Goal: Navigation & Orientation: Find specific page/section

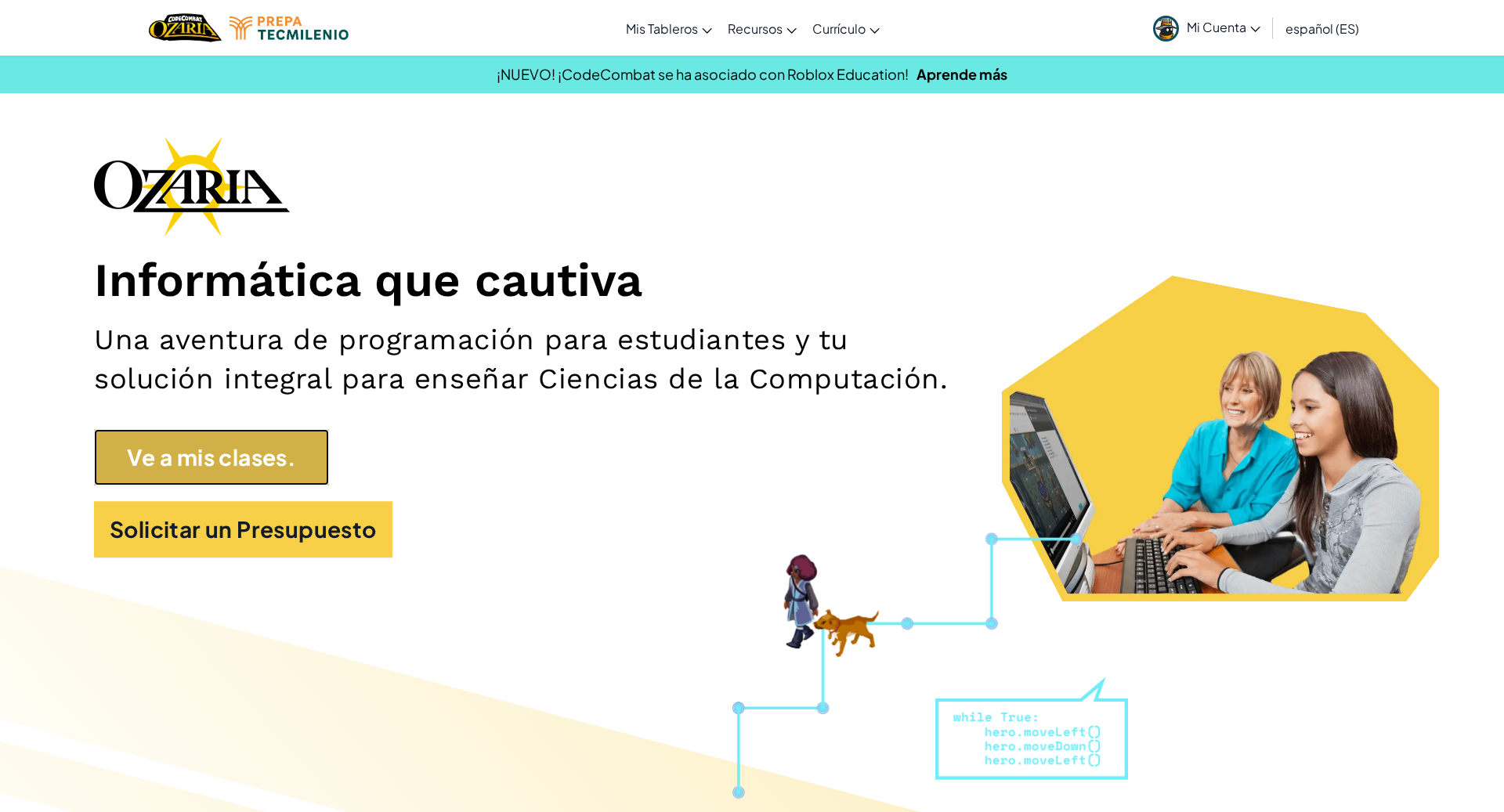
click at [276, 447] on link "Ve a mis clases." at bounding box center [211, 457] width 235 height 57
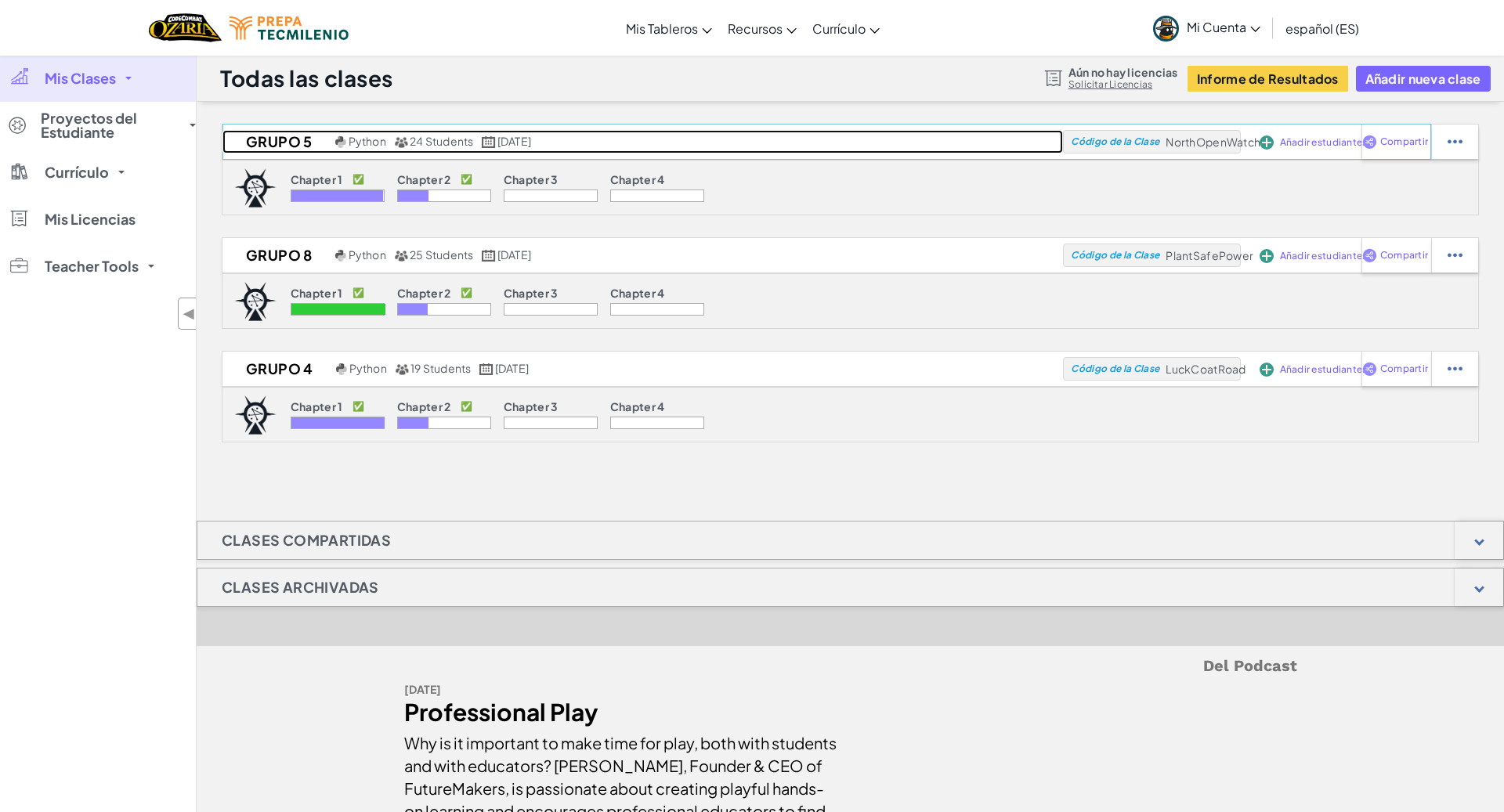
click at [287, 141] on h2 "Grupo 5" at bounding box center [277, 142] width 109 height 24
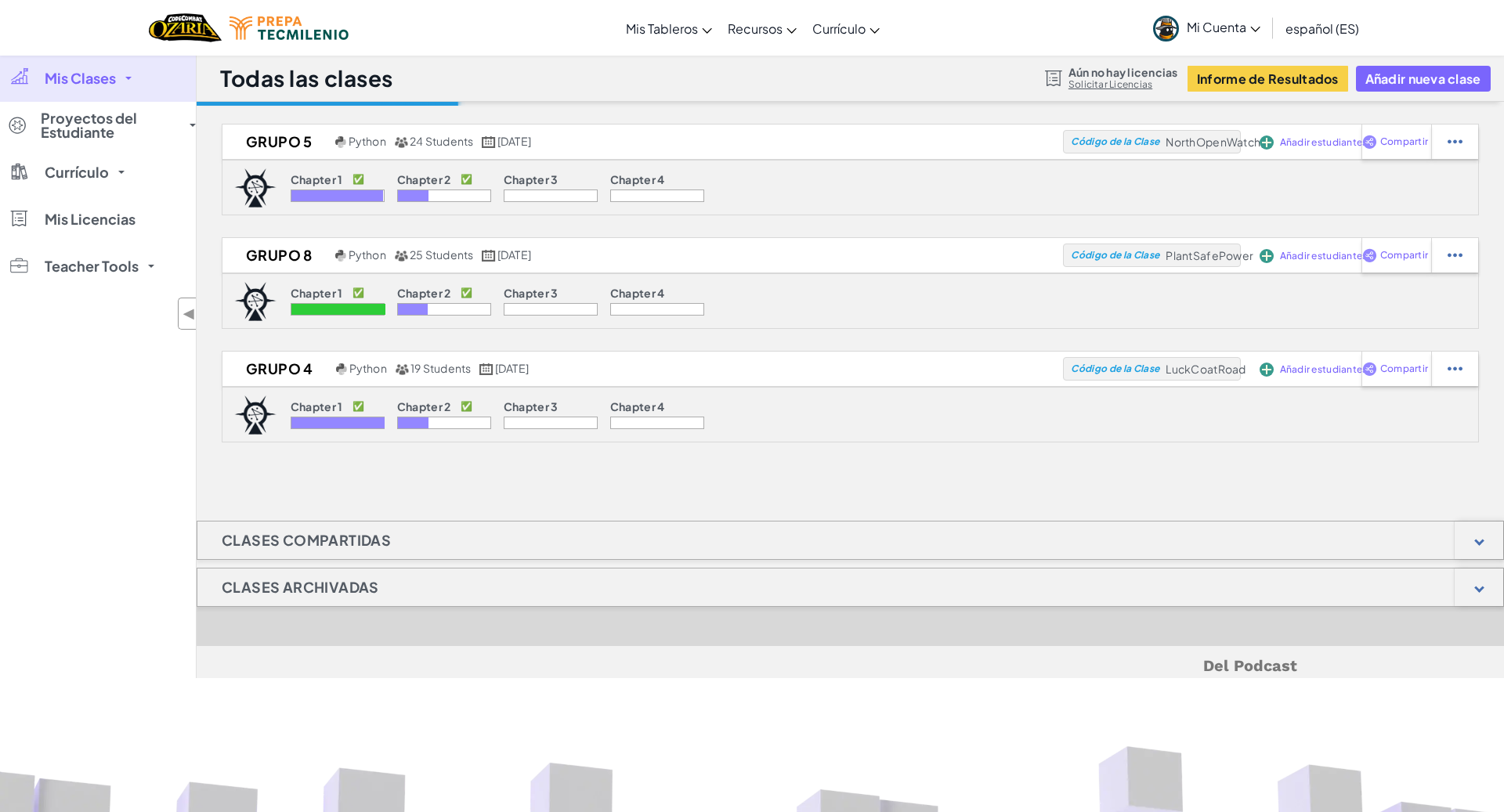
select select "5d8a57abe8919b28d5113af1"
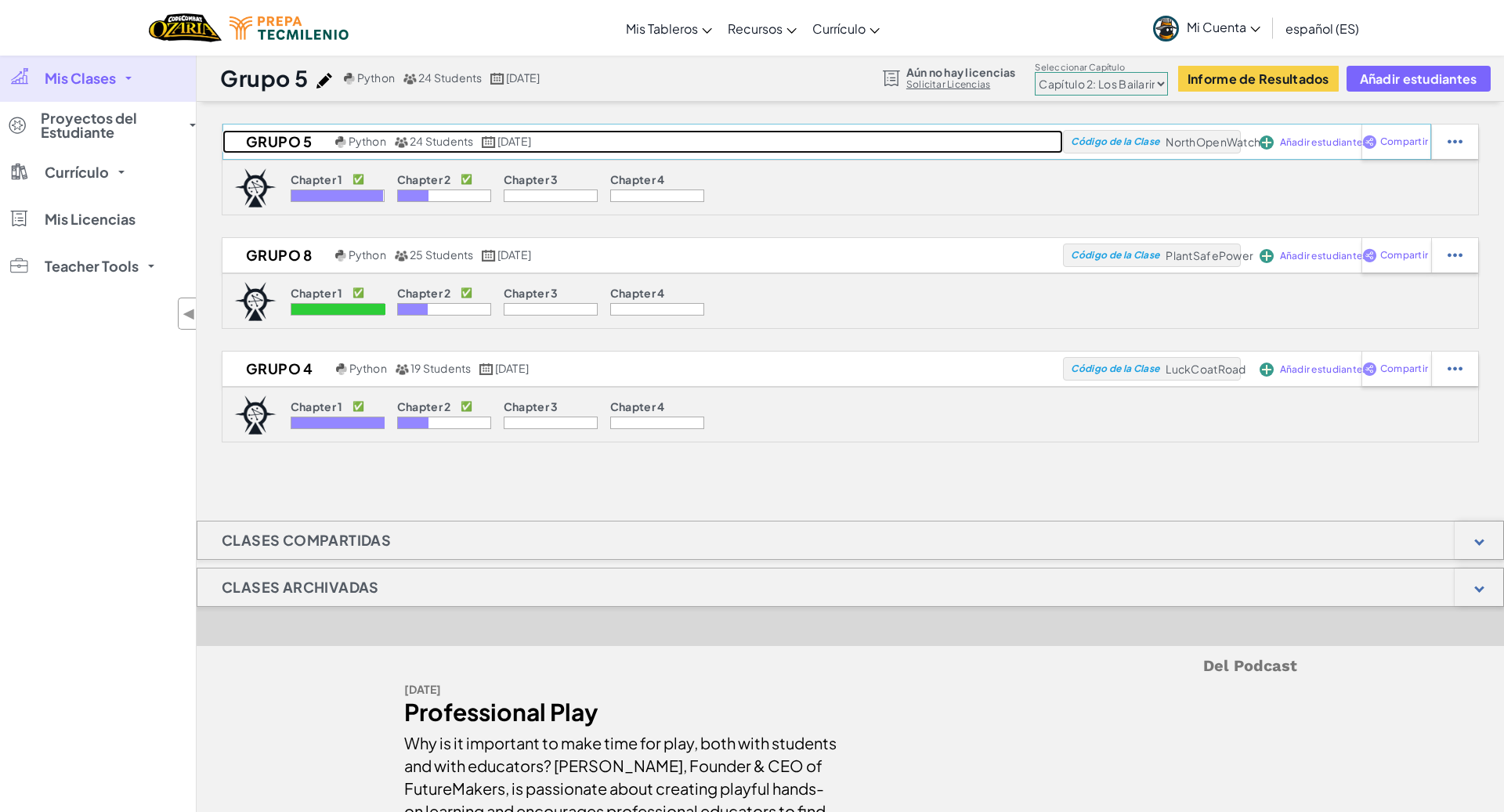
click at [273, 147] on h2 "Grupo 5" at bounding box center [277, 142] width 109 height 24
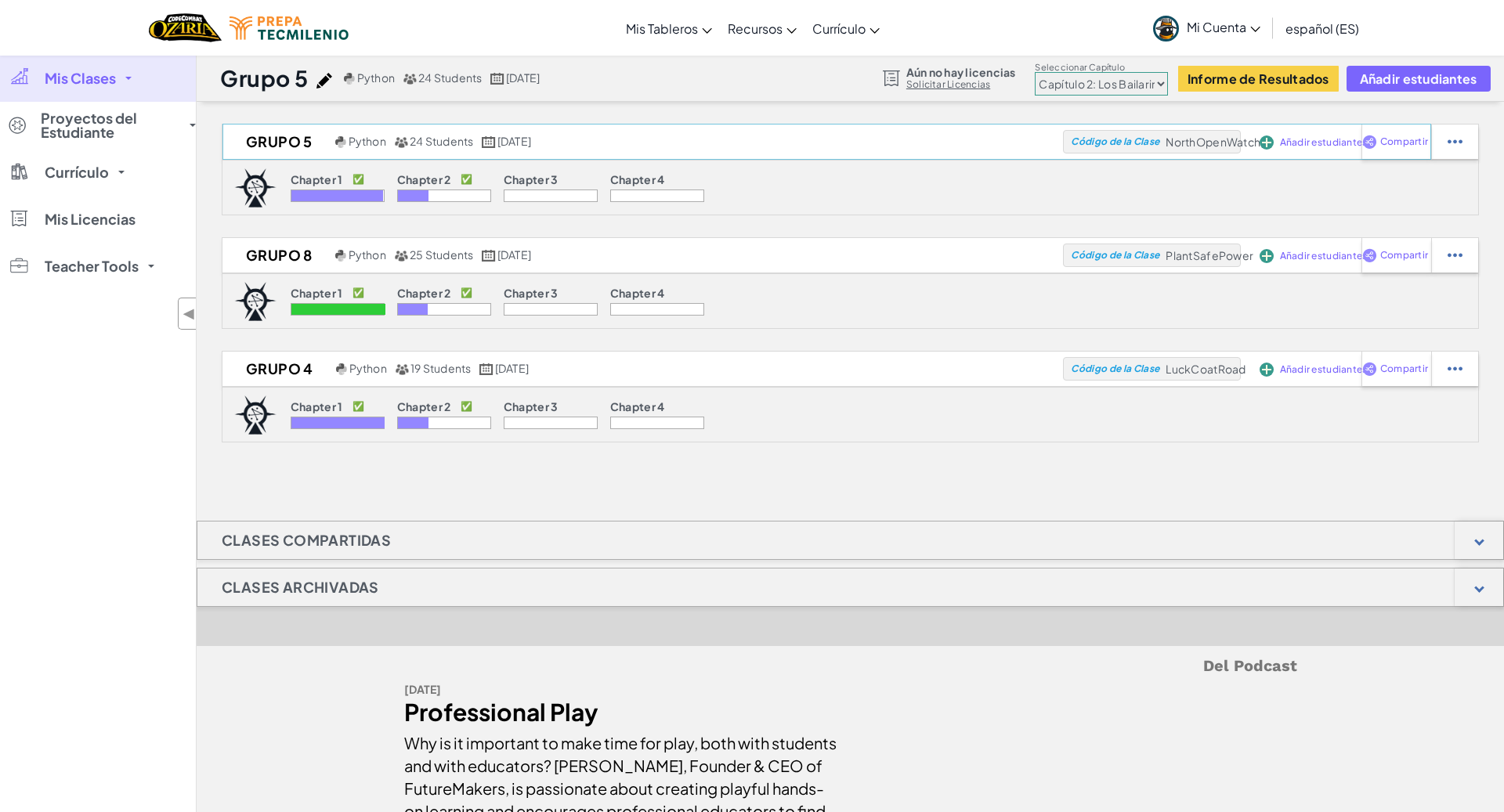
select select "5d8a57abe8919b28d5113af1"
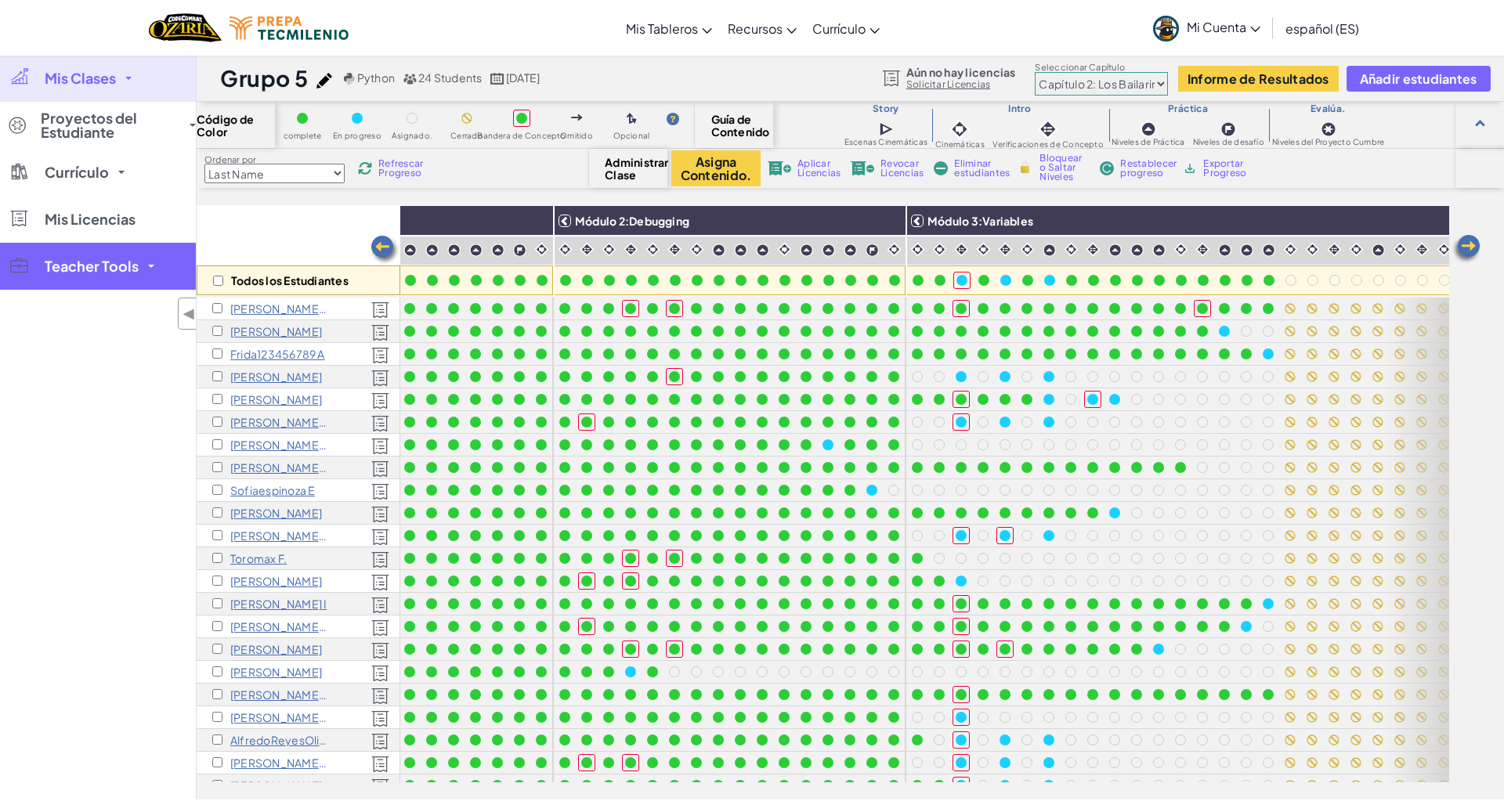
click at [121, 262] on span "Teacher Tools" at bounding box center [91, 266] width 94 height 14
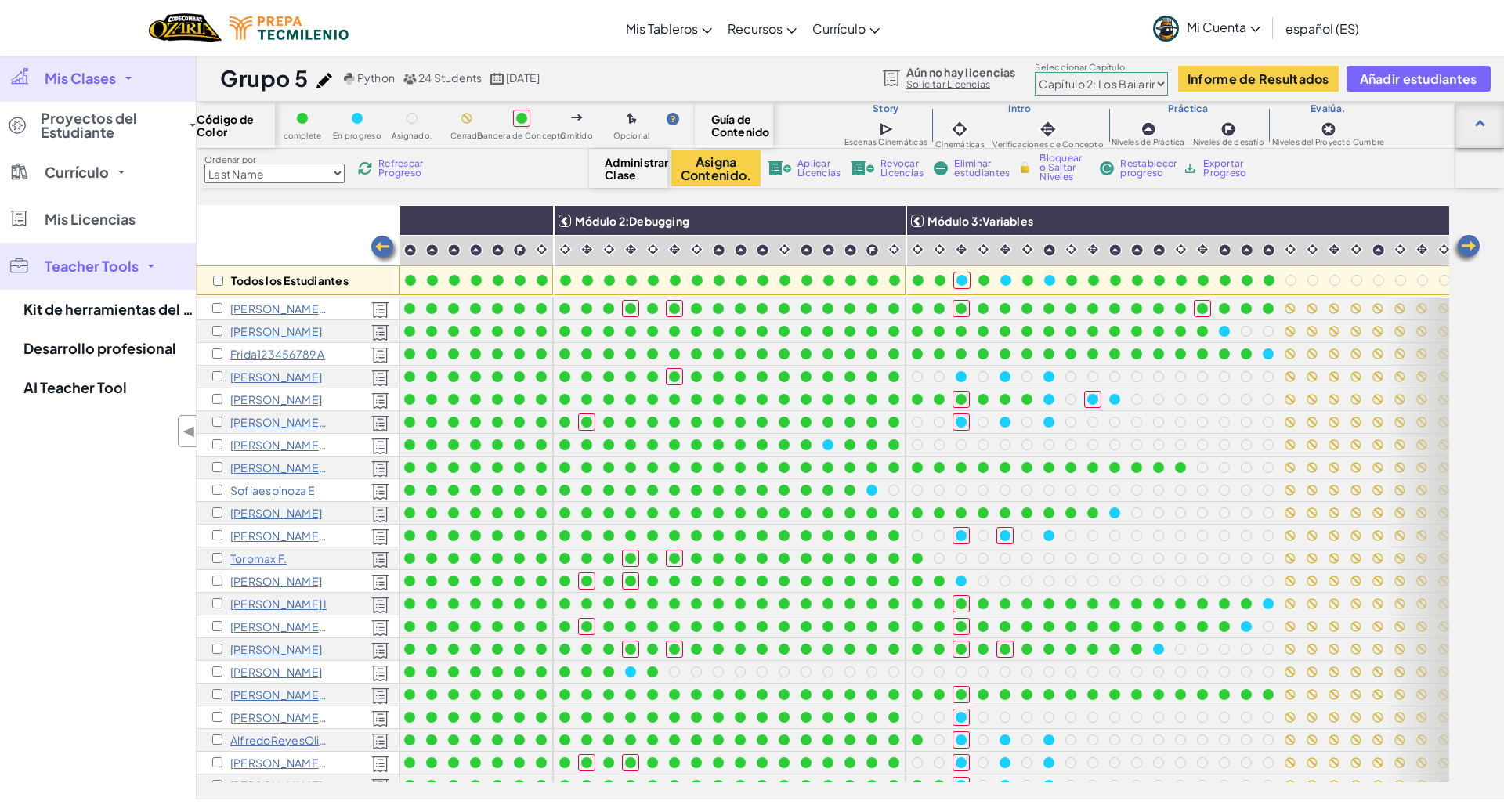
click at [1477, 127] on div at bounding box center [1480, 125] width 10 height 10
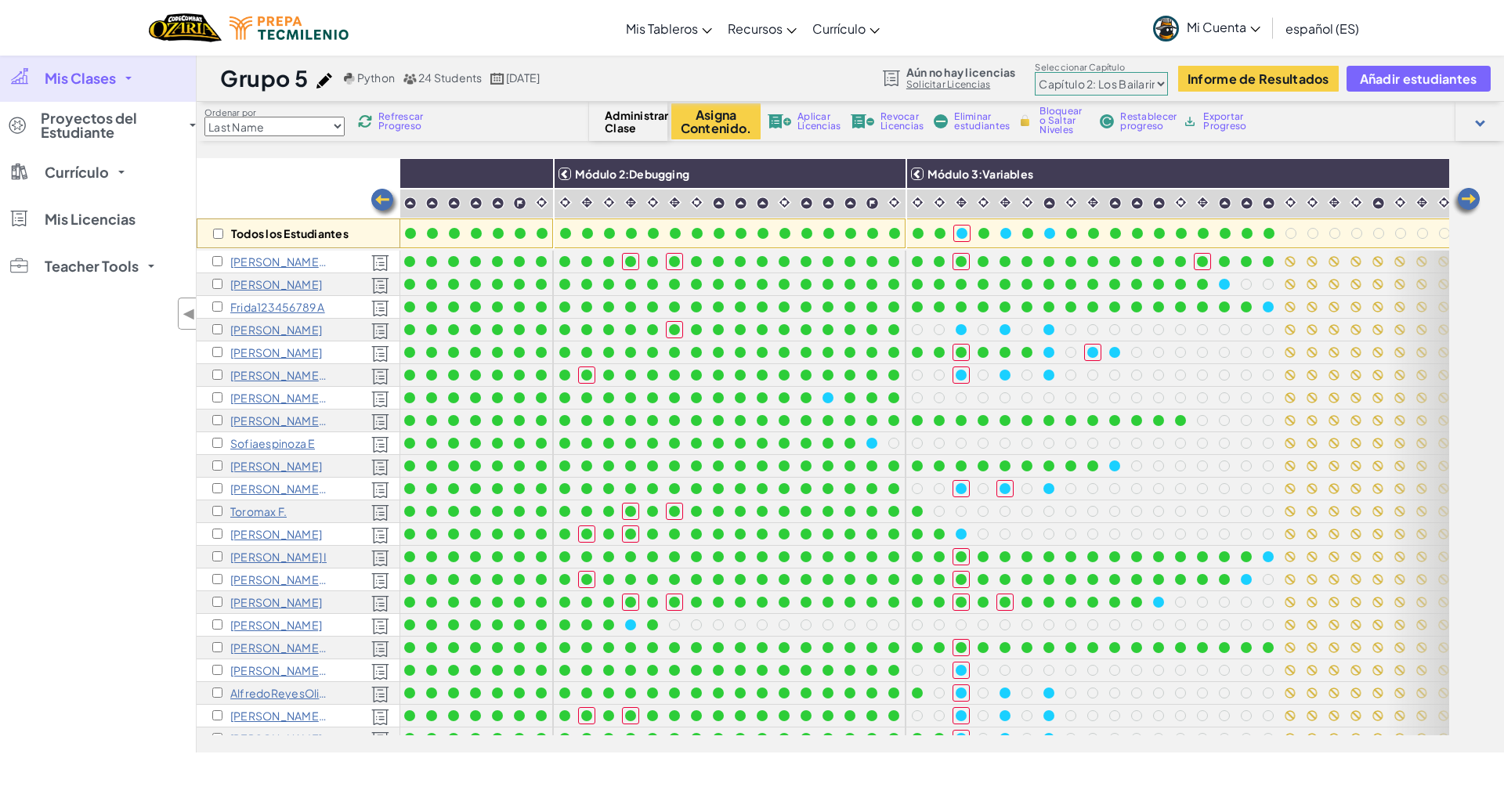
click at [1477, 127] on div at bounding box center [1480, 121] width 49 height 39
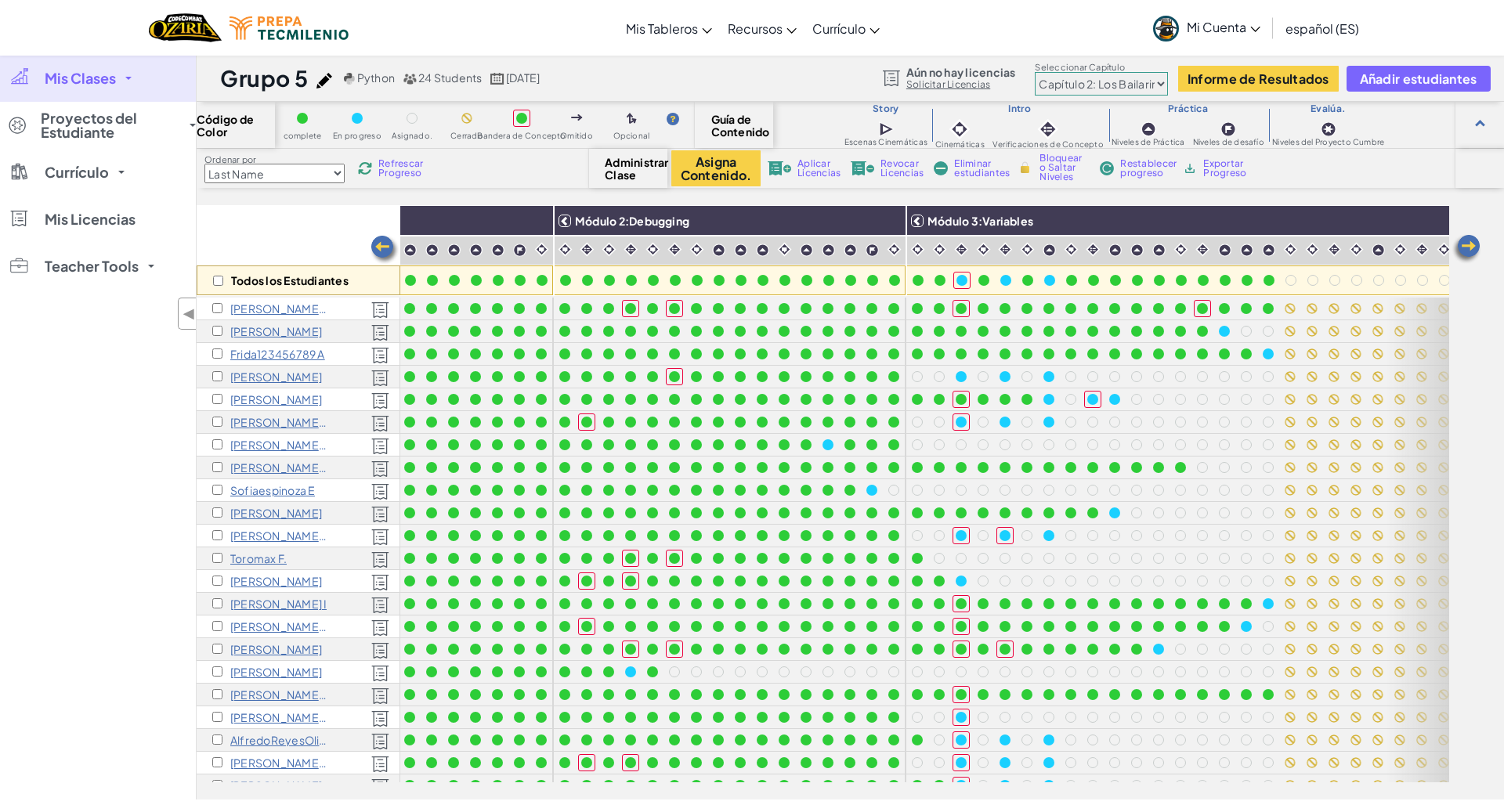
click at [1038, 20] on div "Cambiar modo de navegación Mis Tableros Panel de Maestro de Ozaria Panel de Con…" at bounding box center [752, 28] width 1512 height 56
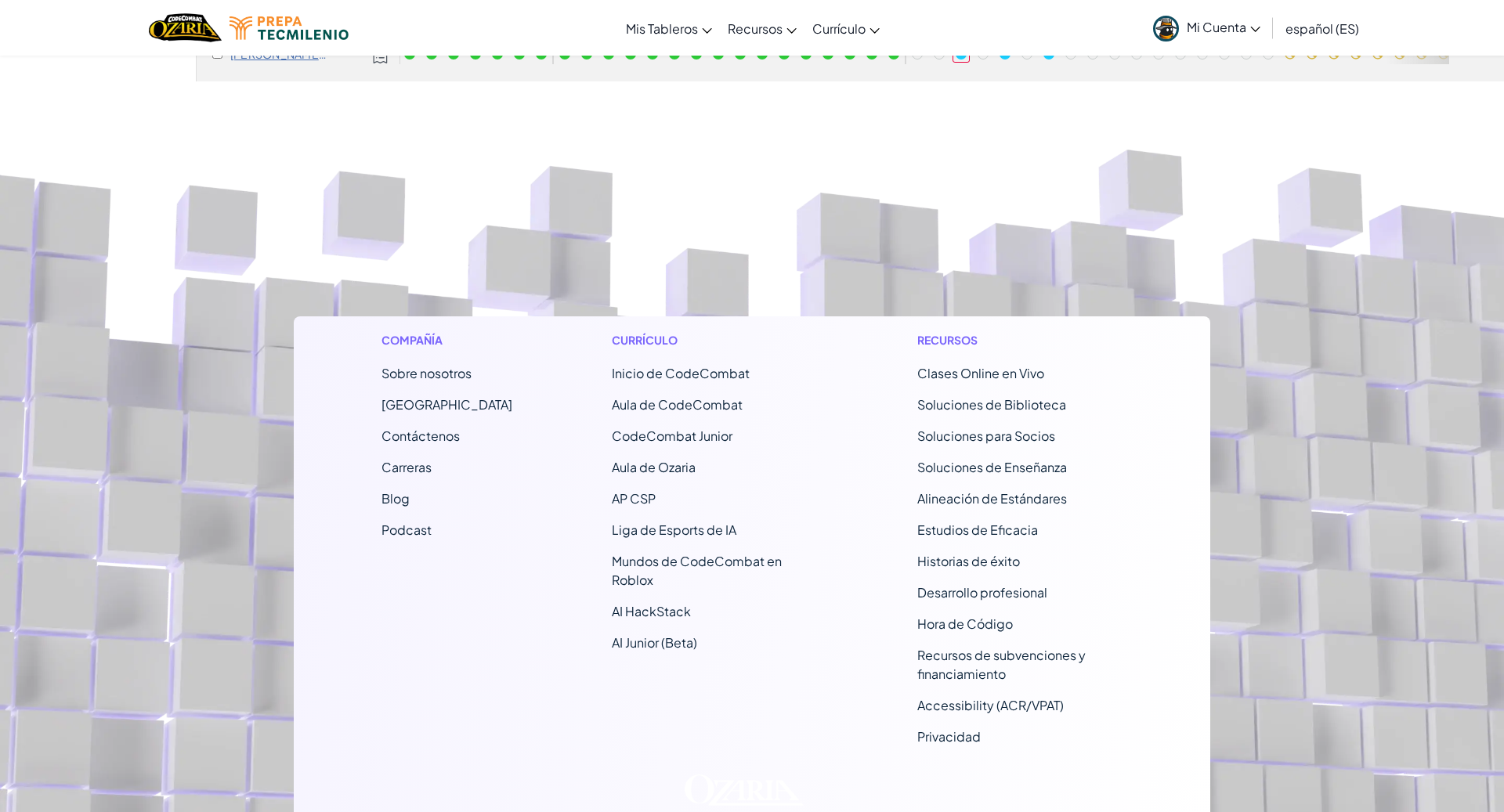
scroll to position [734, 0]
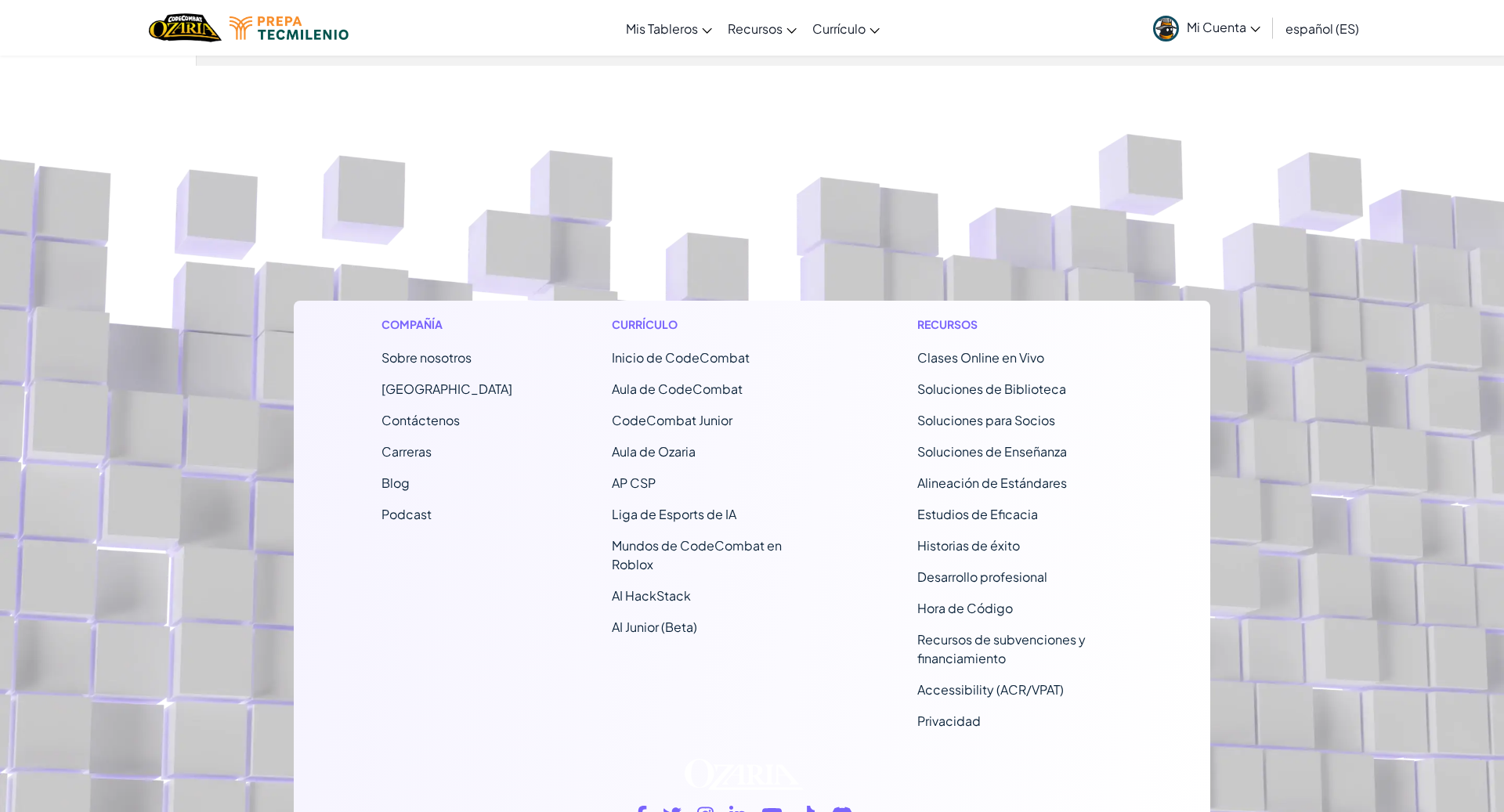
click at [440, 415] on span "Contáctenos" at bounding box center [420, 419] width 78 height 17
